Goal: Information Seeking & Learning: Learn about a topic

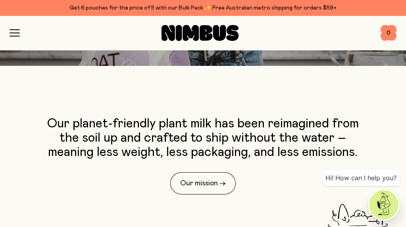
scroll to position [238, 0]
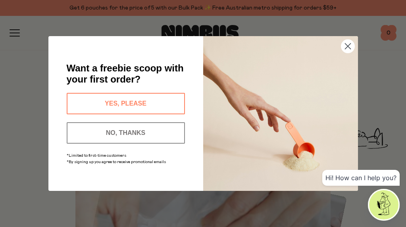
click at [351, 44] on circle "Close dialog" at bounding box center [347, 46] width 13 height 13
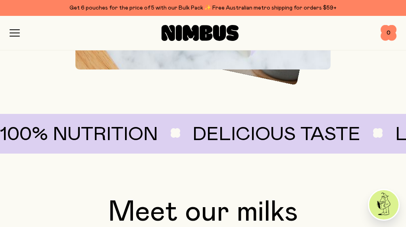
scroll to position [595, 0]
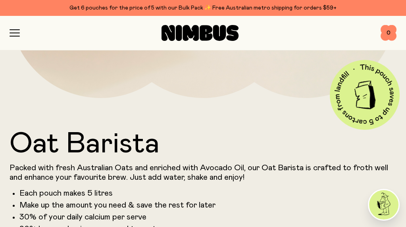
scroll to position [357, 0]
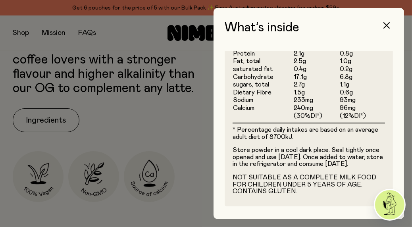
scroll to position [322, 0]
click at [147, 123] on div at bounding box center [206, 113] width 412 height 227
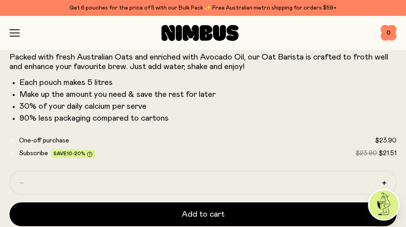
scroll to position [476, 0]
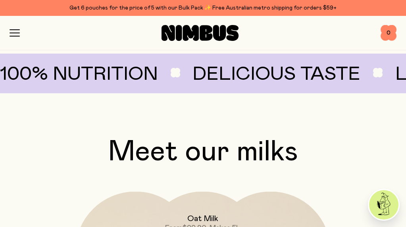
scroll to position [714, 0]
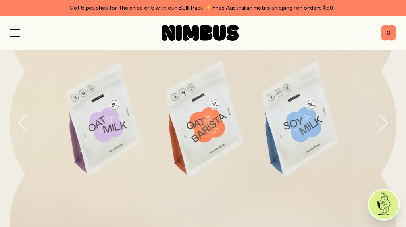
scroll to position [119, 0]
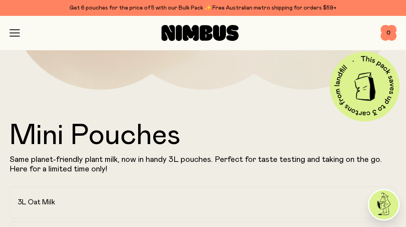
scroll to position [396, 0]
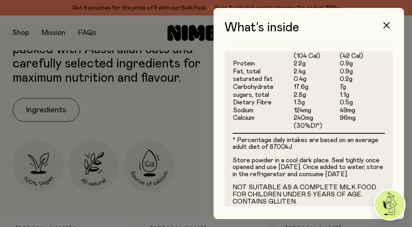
scroll to position [286, 0]
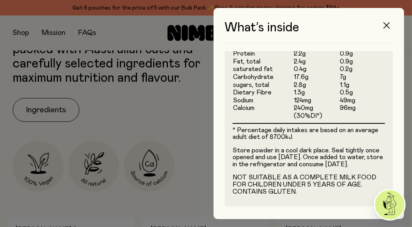
click at [390, 25] on button "button" at bounding box center [386, 25] width 19 height 19
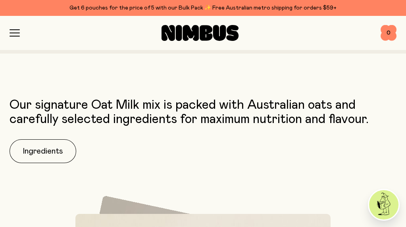
scroll to position [793, 0]
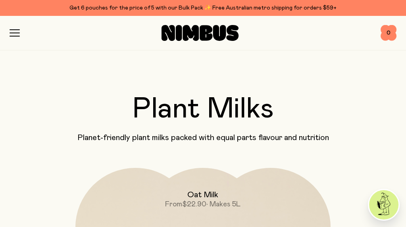
scroll to position [79, 0]
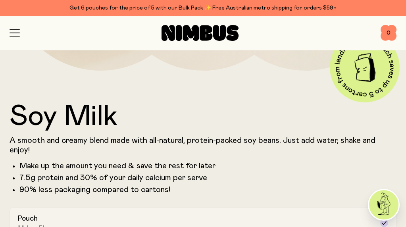
scroll to position [455, 0]
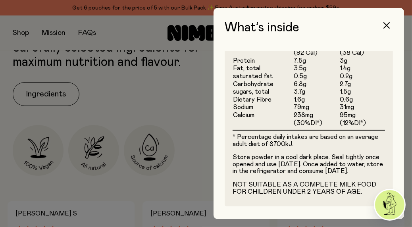
scroll to position [286, 0]
click at [129, 121] on div at bounding box center [206, 113] width 412 height 227
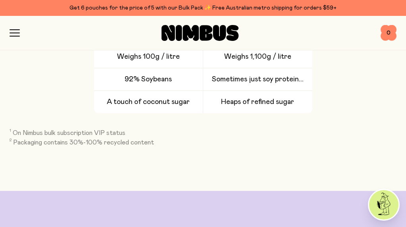
scroll to position [2042, 0]
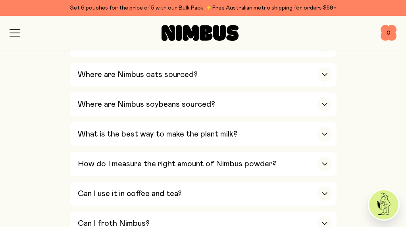
scroll to position [317, 0]
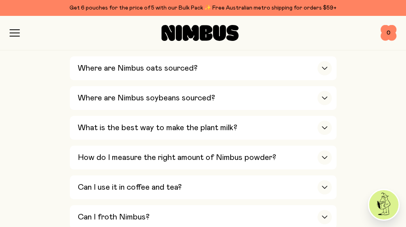
click at [148, 103] on h3 "Where are Nimbus soybeans sourced?" at bounding box center [146, 98] width 137 height 10
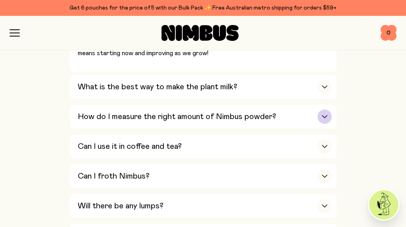
scroll to position [476, 0]
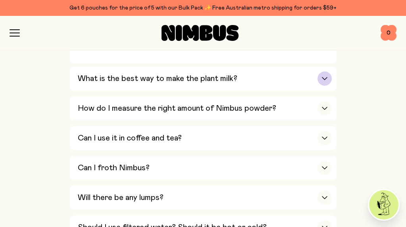
click at [163, 83] on h3 "What is the best way to make the plant milk?" at bounding box center [157, 79] width 159 height 10
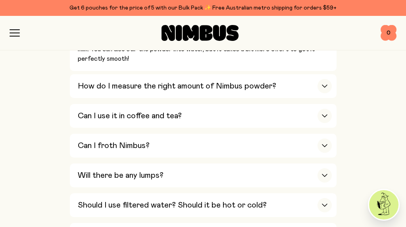
scroll to position [555, 0]
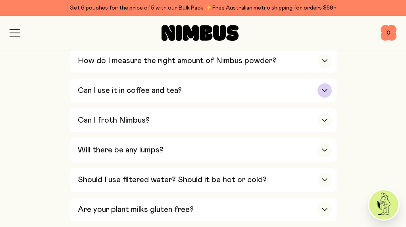
click at [224, 102] on div "Can I use it in coffee and tea?" at bounding box center [205, 91] width 254 height 24
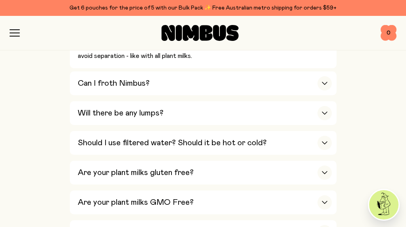
scroll to position [634, 0]
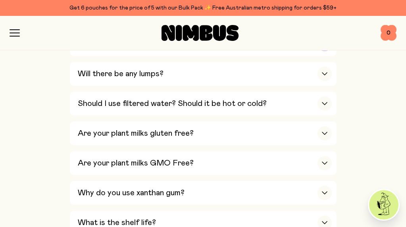
click at [171, 56] on div "Can I froth Nimbus?" at bounding box center [205, 44] width 254 height 24
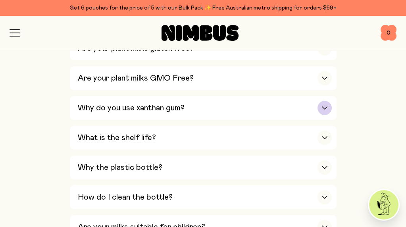
scroll to position [833, 0]
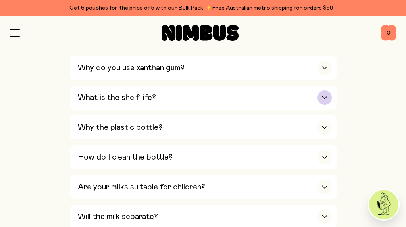
click at [246, 109] on div "What is the shelf life?" at bounding box center [205, 98] width 254 height 24
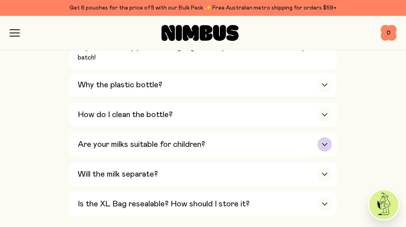
scroll to position [762, 0]
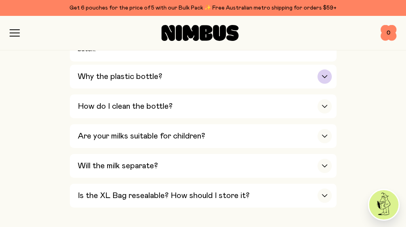
click at [195, 83] on div "Why the plastic bottle?" at bounding box center [205, 77] width 254 height 24
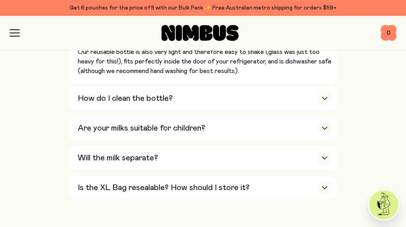
scroll to position [921, 0]
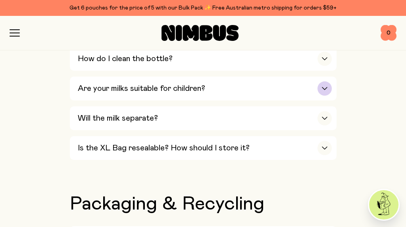
click at [237, 97] on div "Are your milks suitable for children?" at bounding box center [205, 89] width 254 height 24
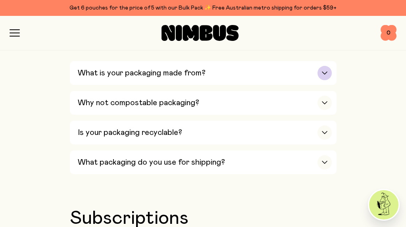
click at [208, 85] on div "What is your packaging made from?" at bounding box center [205, 73] width 254 height 24
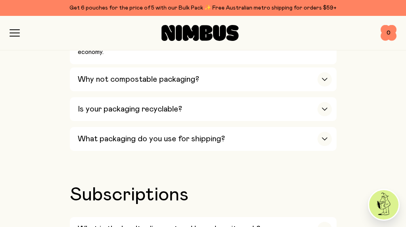
scroll to position [1080, 0]
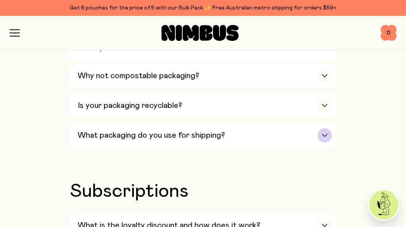
click at [317, 135] on div "What packaging do you use for shipping?" at bounding box center [205, 135] width 254 height 24
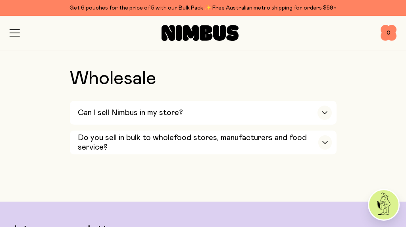
scroll to position [1595, 0]
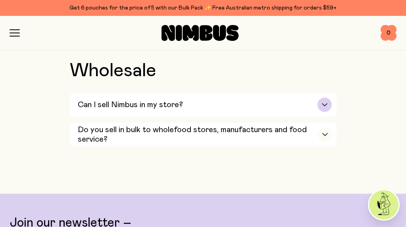
click at [261, 104] on div "Can I sell Nimbus in my store?" at bounding box center [205, 105] width 254 height 24
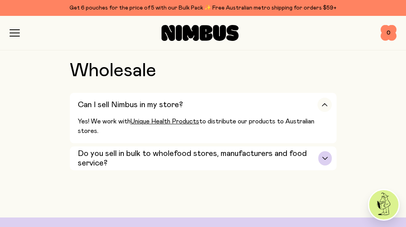
click at [254, 159] on h3 "Do you sell in bulk to wholefood stores, manufacturers and food service?" at bounding box center [198, 158] width 241 height 19
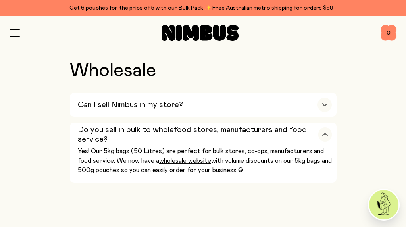
click at [0, 0] on button "button" at bounding box center [0, 0] width 0 height 0
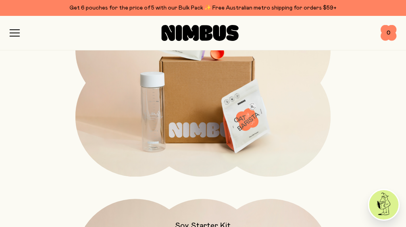
scroll to position [238, 0]
